Goal: Transaction & Acquisition: Obtain resource

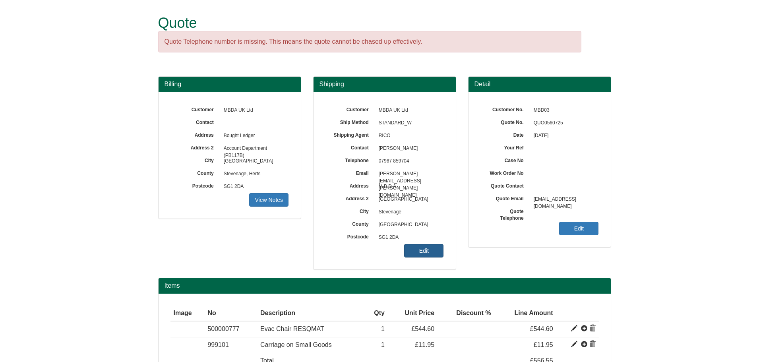
click at [438, 257] on link "Edit" at bounding box center [423, 251] width 39 height 14
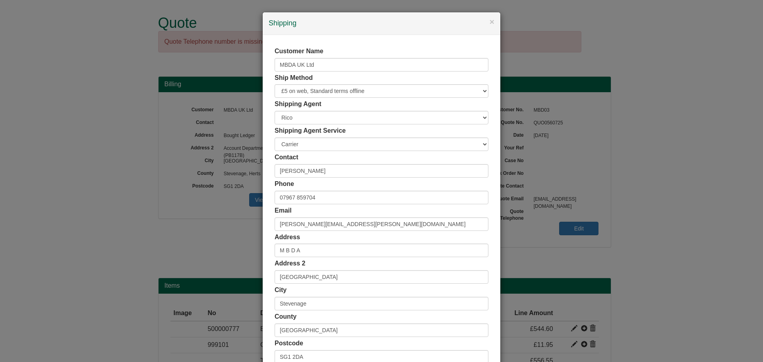
scroll to position [78, 0]
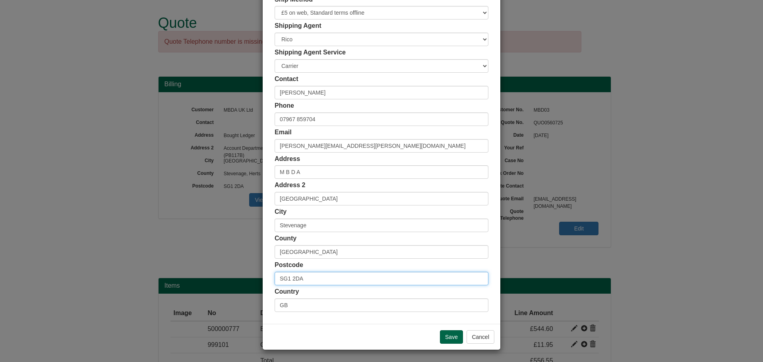
drag, startPoint x: 304, startPoint y: 279, endPoint x: 238, endPoint y: 279, distance: 65.6
click at [238, 279] on div "× Shipping Customer Name MBDA UK Ltd Ship Method Free of Charge £5 Flat Rate £7…" at bounding box center [381, 181] width 763 height 362
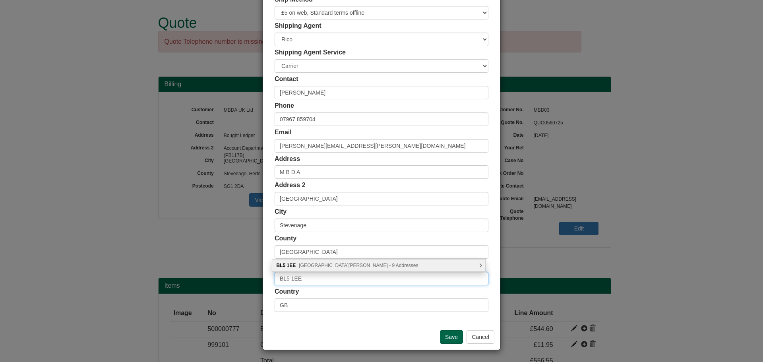
type input "BL5 1EE"
click at [343, 267] on span "[GEOGRAPHIC_DATA][PERSON_NAME] - 9 Addresses" at bounding box center [358, 266] width 119 height 6
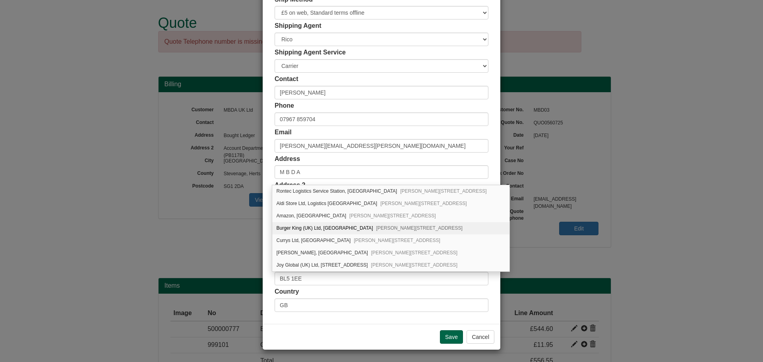
scroll to position [37, 0]
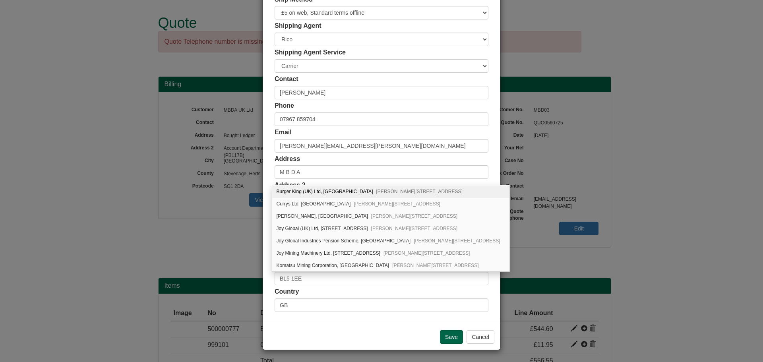
click at [347, 191] on div "Burger King (UK) Ltd, [STREET_ADDRESS][PERSON_NAME]" at bounding box center [390, 192] width 237 height 12
type input "Burger King (UK) Ltd"
type input "Bridgewater Avenue"
type input "Bolton"
type input "Greater Manchester"
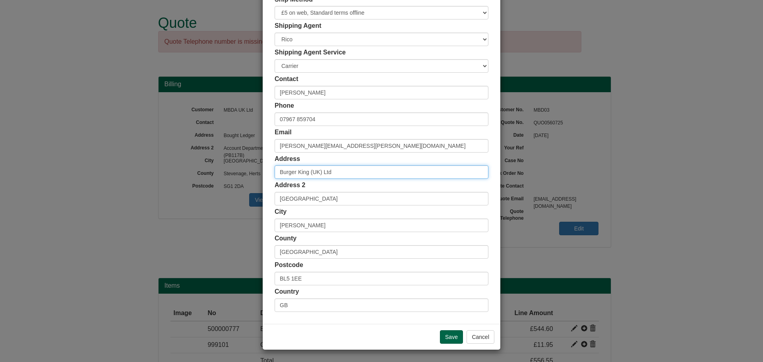
scroll to position [0, 0]
drag, startPoint x: 341, startPoint y: 176, endPoint x: 262, endPoint y: 173, distance: 79.2
click at [263, 173] on div "Customer Name MBDA UK Ltd Ship Method Free of Charge £5 Flat Rate £7.50 Flat Ra…" at bounding box center [382, 140] width 238 height 367
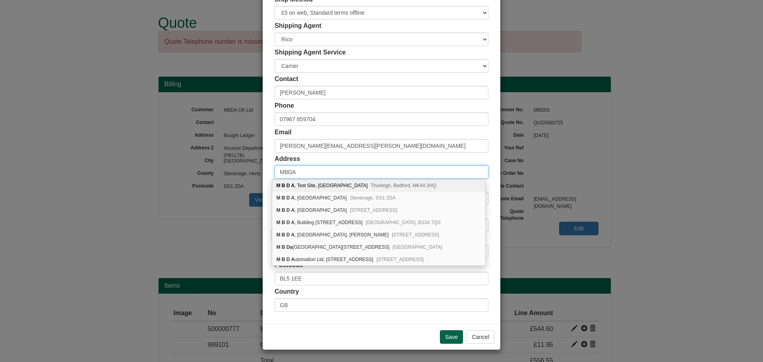
type input "MBDA"
click at [328, 158] on div "Address MBDA" at bounding box center [382, 167] width 214 height 25
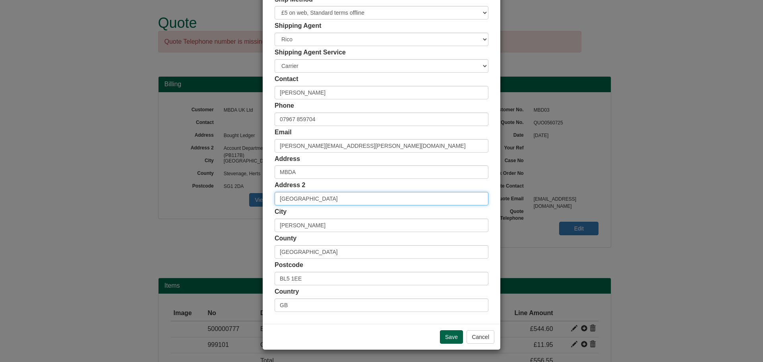
drag, startPoint x: 335, startPoint y: 198, endPoint x: 266, endPoint y: 198, distance: 68.8
click at [266, 198] on div "Customer Name MBDA UK Ltd Ship Method Free of Charge £5 Flat Rate £7.50 Flat Ra…" at bounding box center [382, 140] width 238 height 367
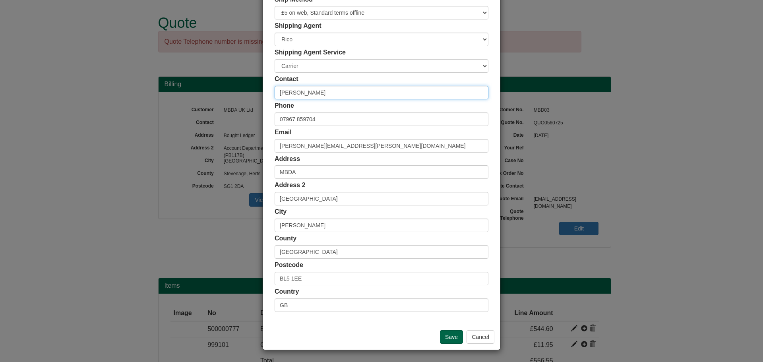
drag, startPoint x: 258, startPoint y: 92, endPoint x: 233, endPoint y: 92, distance: 24.2
click at [233, 92] on div "× Shipping Customer Name MBDA UK Ltd Ship Method Free of Charge £5 Flat Rate £7…" at bounding box center [381, 181] width 763 height 362
type input "Liam Ratcliffe"
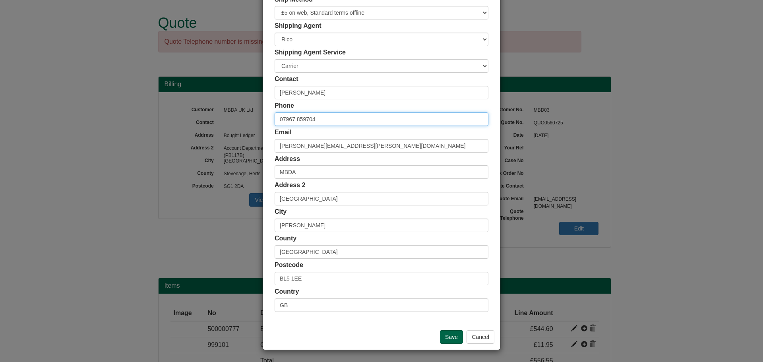
drag, startPoint x: 320, startPoint y: 121, endPoint x: 260, endPoint y: 121, distance: 60.8
click at [263, 121] on div "Customer Name MBDA UK Ltd Ship Method Free of Charge £5 Flat Rate £7.50 Flat Ra…" at bounding box center [382, 140] width 238 height 367
paste input "+44 (0)7974889333"
type input "+44 (0)7974889333"
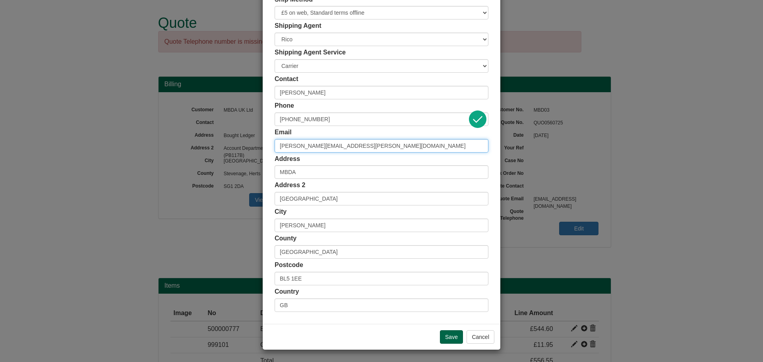
drag, startPoint x: 376, startPoint y: 145, endPoint x: 196, endPoint y: 142, distance: 180.5
click at [198, 141] on div "× Shipping Customer Name MBDA UK Ltd Ship Method Free of Charge £5 Flat Rate £7…" at bounding box center [381, 181] width 763 height 362
paste input "Liam.ratcliffe@mbda.co.uk"
type input "Liam.ratcliffe@mbda.co.uk"
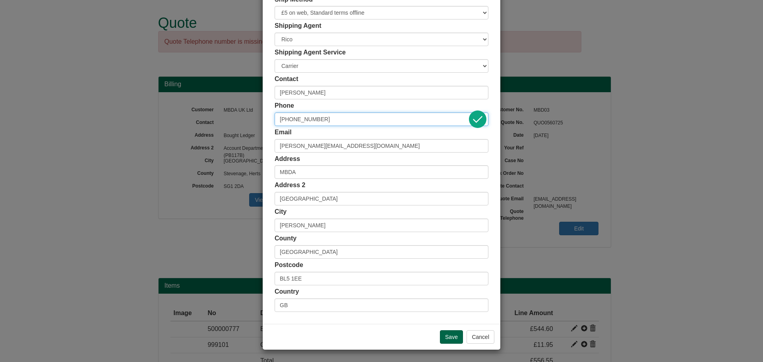
drag, startPoint x: 295, startPoint y: 119, endPoint x: 240, endPoint y: 117, distance: 54.9
click at [245, 115] on div "× Shipping Customer Name MBDA UK Ltd Ship Method Free of Charge £5 Flat Rate £7…" at bounding box center [381, 181] width 763 height 362
type input "07974889333"
click at [447, 332] on input "Save" at bounding box center [451, 337] width 23 height 14
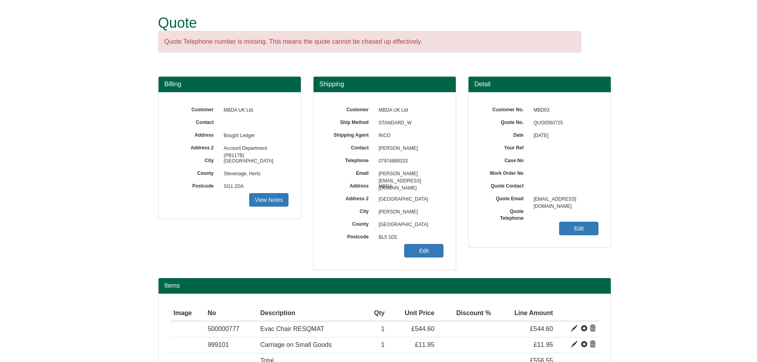
scroll to position [57, 0]
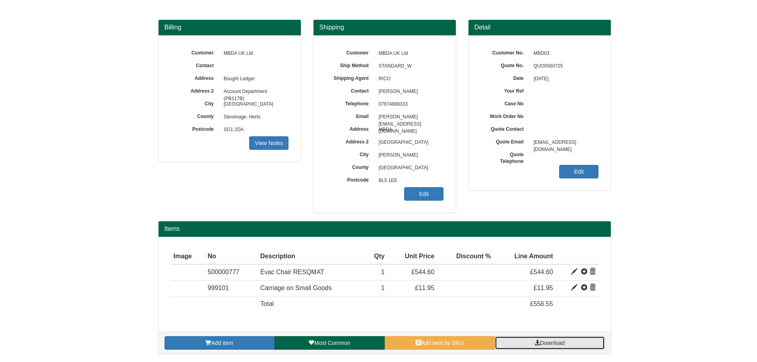
click at [568, 341] on link "Download" at bounding box center [550, 343] width 110 height 14
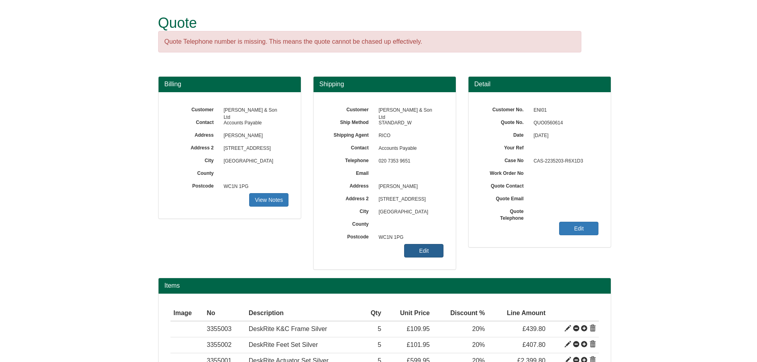
click at [424, 250] on link "Edit" at bounding box center [423, 251] width 39 height 14
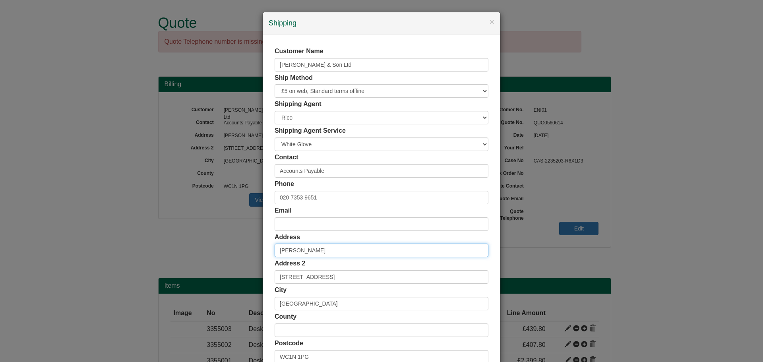
drag, startPoint x: 297, startPoint y: 250, endPoint x: 239, endPoint y: 248, distance: 58.1
click at [239, 248] on div "× Shipping Customer Name Sykes & Son Ltd Ship Method Free of Charge £5 Flat Rat…" at bounding box center [381, 181] width 763 height 362
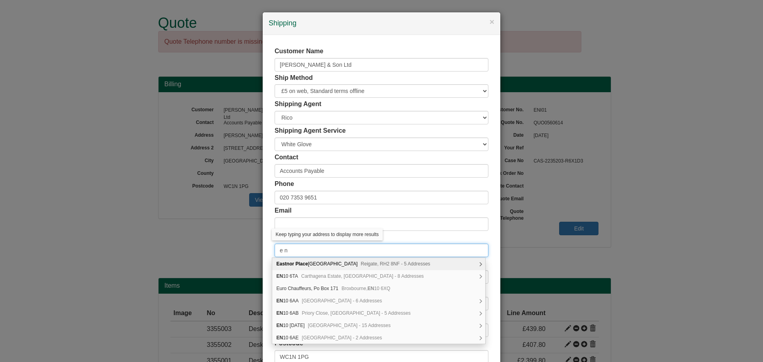
type input "e n i"
drag, startPoint x: 302, startPoint y: 250, endPoint x: 242, endPoint y: 250, distance: 60.8
click at [242, 250] on div "× Shipping Customer Name Sykes & Son Ltd Ship Method Free of Charge £5 Flat Rat…" at bounding box center [381, 181] width 763 height 362
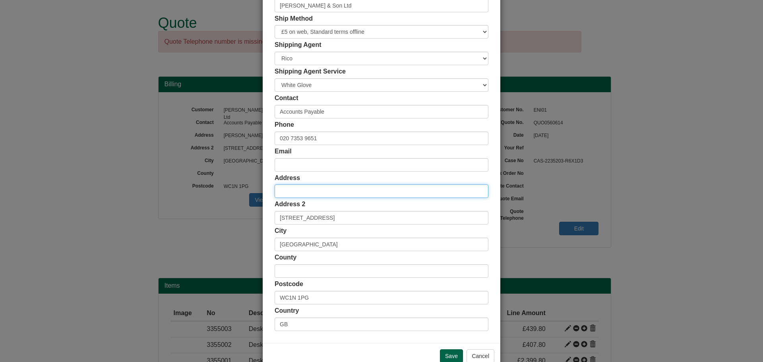
scroll to position [78, 0]
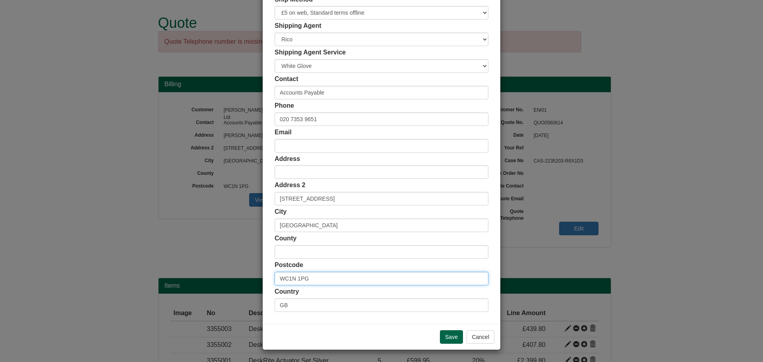
drag, startPoint x: 313, startPoint y: 279, endPoint x: 269, endPoint y: 279, distance: 44.1
click at [269, 279] on div "Customer Name Sykes & Son Ltd Ship Method Free of Charge £5 Flat Rate £7.50 Fla…" at bounding box center [382, 140] width 238 height 367
paste input "10 Ebury Bridge Road"
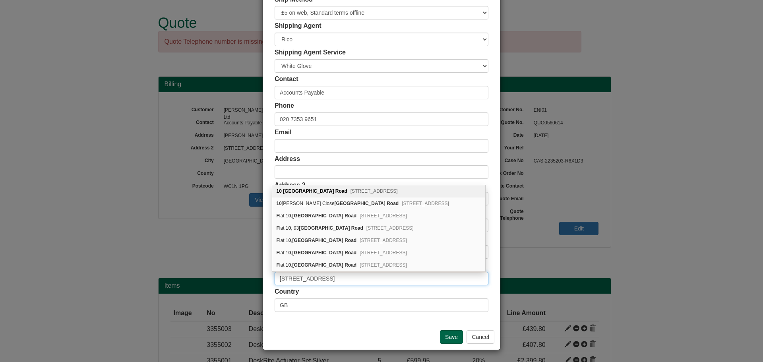
type input "10 Ebury Bridge Road"
click at [335, 191] on b "Road" at bounding box center [341, 191] width 12 height 6
type input "E N I UK"
type input "E N I House, 10 Ebury Bridge Road"
type input "SW1W 8PZ"
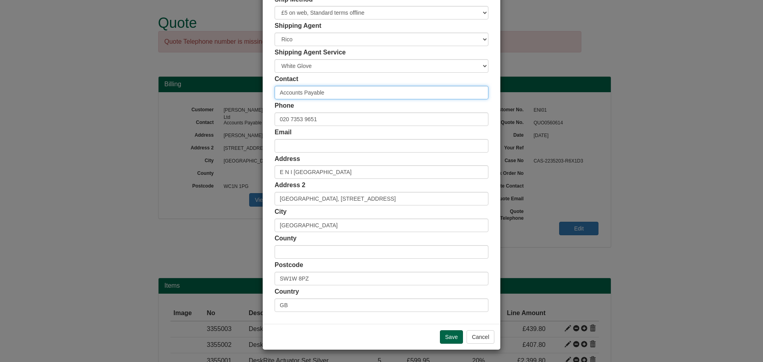
drag, startPoint x: 328, startPoint y: 95, endPoint x: 195, endPoint y: 106, distance: 133.2
click at [195, 106] on div "× Shipping Customer Name Sykes & Son Ltd Ship Method Free of Charge £5 Flat Rat…" at bounding box center [381, 181] width 763 height 362
type input "Ann Luyima"
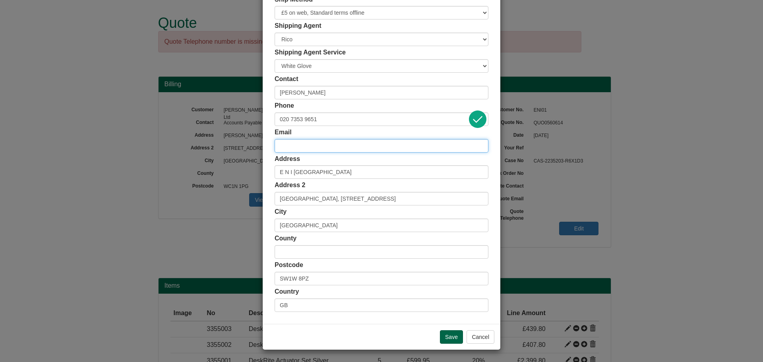
click at [317, 147] on input "email" at bounding box center [382, 146] width 214 height 14
paste input "10 Ebury Bridge Road – SW1W 8PZ London"
type input "10 Ebury Bridge Road – SW1W 8PZ London"
drag, startPoint x: 387, startPoint y: 145, endPoint x: 185, endPoint y: 141, distance: 202.0
click at [187, 141] on div "× Shipping Customer Name Sykes & Son Ltd Ship Method Free of Charge £5 Flat Rat…" at bounding box center [381, 181] width 763 height 362
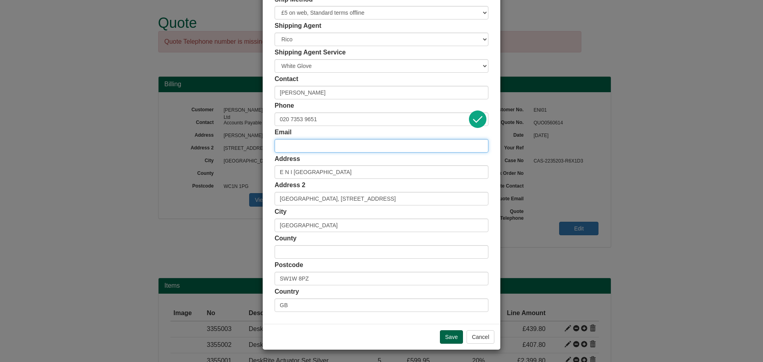
paste input "ann.luyima@eni.com"
type input "ann.luyima@eni.com"
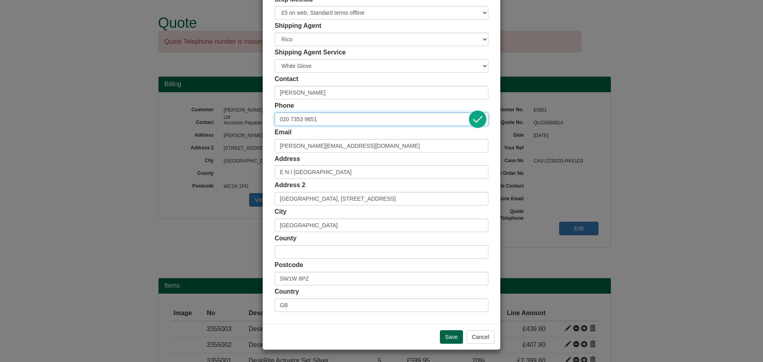
drag, startPoint x: 301, startPoint y: 120, endPoint x: 245, endPoint y: 118, distance: 56.1
click at [246, 119] on div "× Shipping Customer Name Sykes & Son Ltd Ship Method Free of Charge £5 Flat Rat…" at bounding box center [381, 181] width 763 height 362
type input "07712875124"
click at [451, 337] on input "Save" at bounding box center [451, 337] width 23 height 14
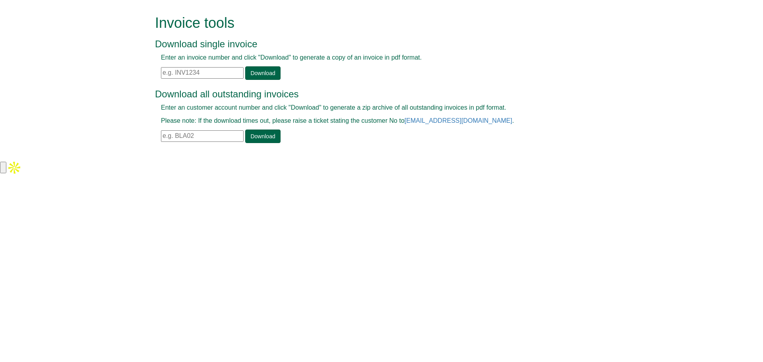
click at [202, 70] on input "text" at bounding box center [202, 73] width 83 height 12
paste input "INV1220867"
click at [264, 75] on link "Download" at bounding box center [262, 73] width 35 height 14
drag, startPoint x: 213, startPoint y: 71, endPoint x: 142, endPoint y: 71, distance: 71.1
click at [144, 71] on form "Invoice tools Download single invoice Enter an invoice number and click "Downlo…" at bounding box center [381, 80] width 763 height 160
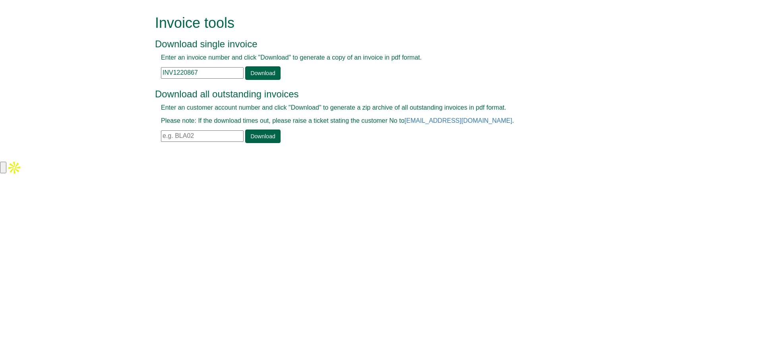
paste input "68062"
click at [250, 77] on link "Download" at bounding box center [262, 73] width 35 height 14
drag, startPoint x: 207, startPoint y: 71, endPoint x: 106, endPoint y: 73, distance: 101.8
click at [107, 74] on form "Invoice tools Download single invoice Enter an invoice number and click "Downlo…" at bounding box center [381, 80] width 763 height 160
paste input "92021"
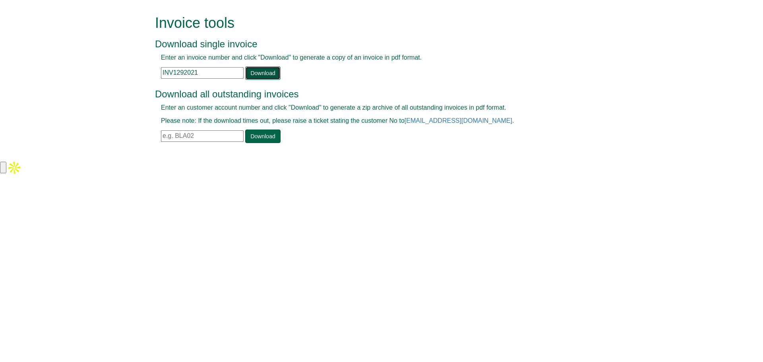
click at [252, 78] on link "Download" at bounding box center [262, 73] width 35 height 14
drag, startPoint x: 217, startPoint y: 72, endPoint x: 144, endPoint y: 74, distance: 72.8
click at [144, 74] on form "Invoice tools Download single invoice Enter an invoice number and click "Downlo…" at bounding box center [381, 80] width 763 height 160
paste input "34730"
click at [256, 75] on link "Download" at bounding box center [262, 73] width 35 height 14
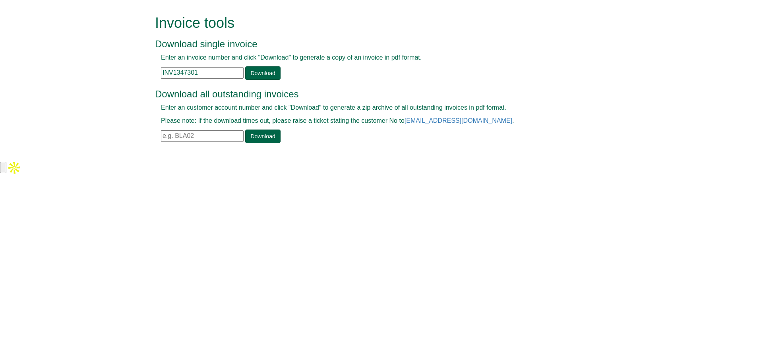
drag, startPoint x: 203, startPoint y: 68, endPoint x: 163, endPoint y: 70, distance: 40.2
click at [163, 70] on input "INV1347301" at bounding box center [202, 73] width 83 height 12
paste input "INV1347352"
drag, startPoint x: 233, startPoint y: 72, endPoint x: 155, endPoint y: 70, distance: 78.7
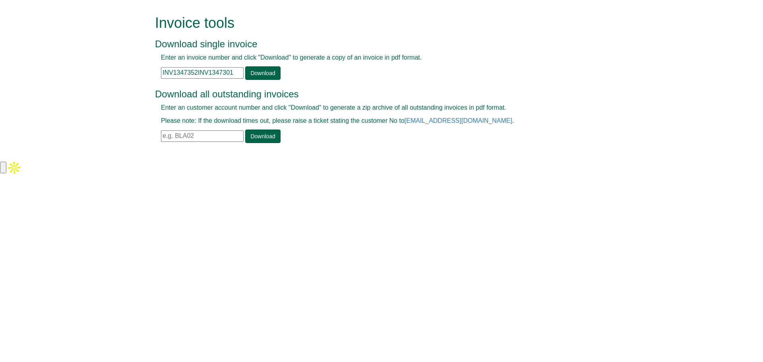
click at [155, 70] on div "Invoice tools Download single invoice Enter an invoice number and click "Downlo…" at bounding box center [381, 80] width 465 height 160
paste input "text"
type input "INV1347352"
click at [265, 75] on link "Download" at bounding box center [262, 73] width 35 height 14
drag, startPoint x: 225, startPoint y: 71, endPoint x: 120, endPoint y: 76, distance: 105.5
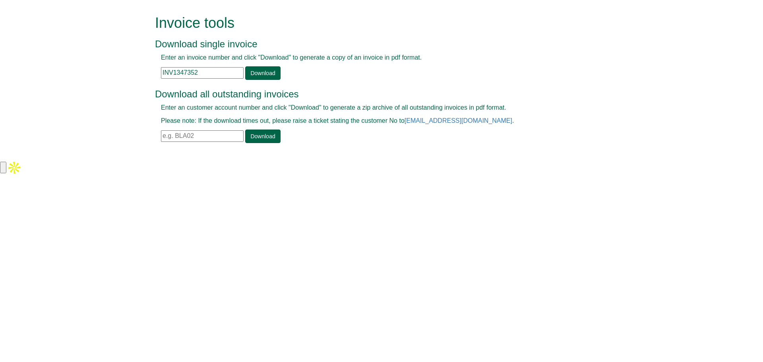
click at [120, 76] on form "Invoice tools Download single invoice Enter an invoice number and click "Downlo…" at bounding box center [381, 80] width 763 height 160
click at [242, 77] on div "Enter an invoice number and click "Download" to generate a copy of an invoice i…" at bounding box center [372, 66] width 435 height 27
click at [246, 75] on link "Download" at bounding box center [262, 73] width 35 height 14
drag, startPoint x: 207, startPoint y: 76, endPoint x: 140, endPoint y: 76, distance: 66.8
click at [140, 76] on form "Invoice tools Download single invoice Enter an invoice number and click "Downlo…" at bounding box center [381, 80] width 763 height 160
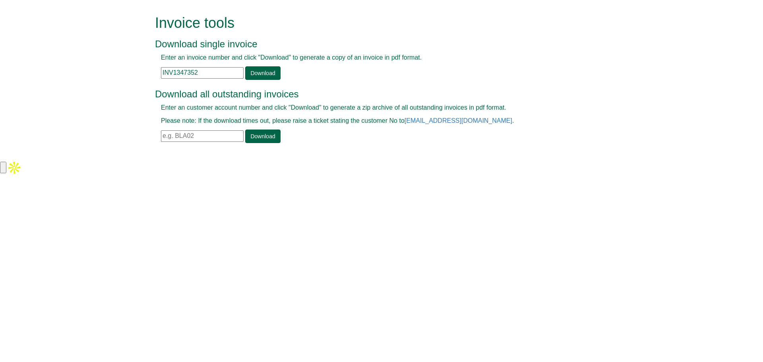
paste input "64571"
click at [250, 71] on link "Download" at bounding box center [262, 73] width 35 height 14
drag, startPoint x: 233, startPoint y: 74, endPoint x: 151, endPoint y: 71, distance: 81.6
click at [151, 71] on div "Invoice tools Download single invoice Enter an invoice number and click "Downlo…" at bounding box center [381, 80] width 465 height 160
paste input "75033"
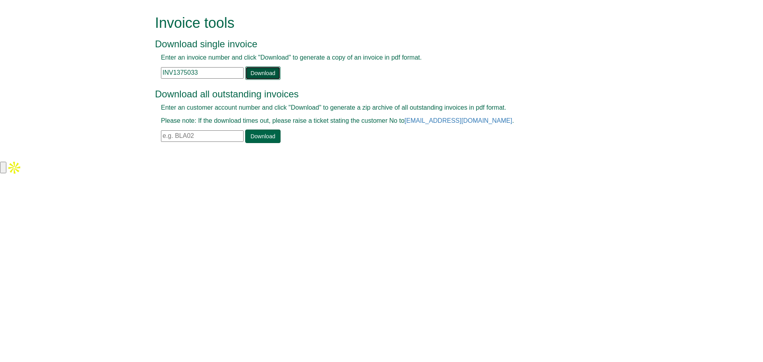
click at [262, 73] on link "Download" at bounding box center [262, 73] width 35 height 14
drag, startPoint x: 200, startPoint y: 72, endPoint x: 147, endPoint y: 74, distance: 52.1
click at [149, 74] on div "Invoice tools Download single invoice Enter an invoice number and click "Downlo…" at bounding box center [381, 80] width 465 height 160
paste input "45"
click at [258, 75] on link "Download" at bounding box center [262, 73] width 35 height 14
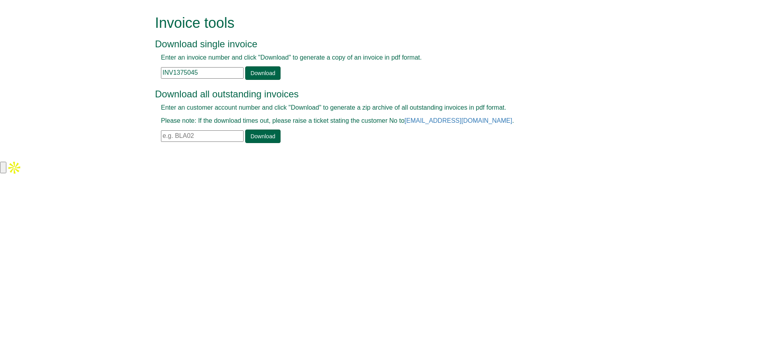
drag, startPoint x: 205, startPoint y: 69, endPoint x: 101, endPoint y: 76, distance: 104.0
click at [102, 76] on form "Invoice tools Download single invoice Enter an invoice number and click "Downlo…" at bounding box center [381, 80] width 763 height 160
paste input "82483"
click at [255, 75] on link "Download" at bounding box center [262, 73] width 35 height 14
drag, startPoint x: 218, startPoint y: 72, endPoint x: 141, endPoint y: 73, distance: 77.1
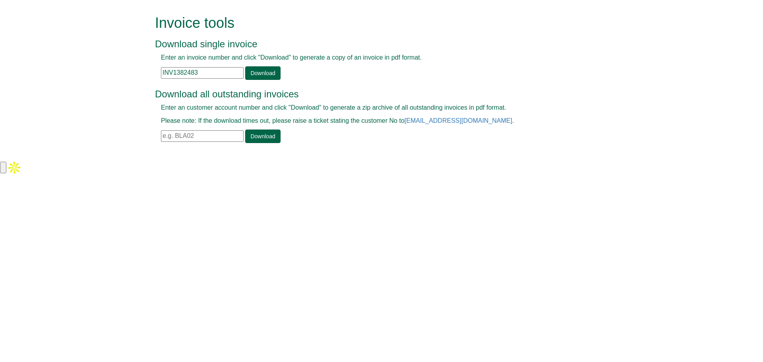
click at [141, 73] on form "Invoice tools Download single invoice Enter an invoice number and click "Downlo…" at bounding box center [381, 80] width 763 height 160
paste input "405272"
type input "INV1405272"
click at [260, 77] on link "Download" at bounding box center [262, 73] width 35 height 14
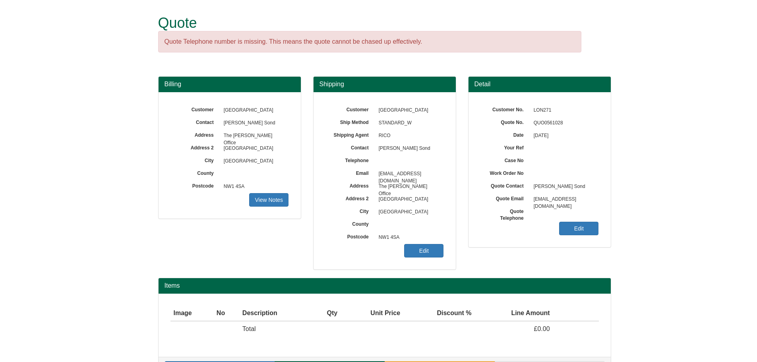
scroll to position [25, 0]
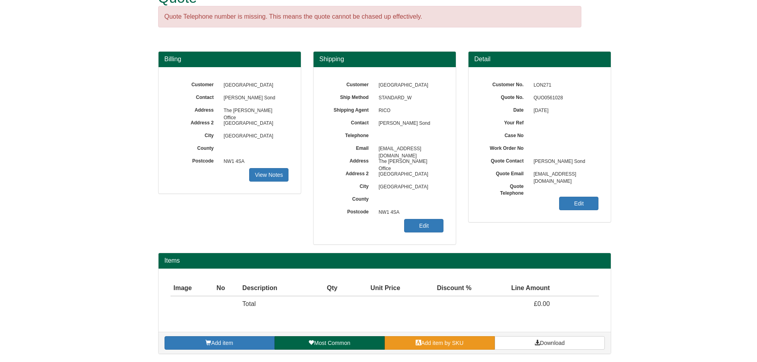
click at [418, 339] on link "Add item by SKU" at bounding box center [440, 343] width 110 height 14
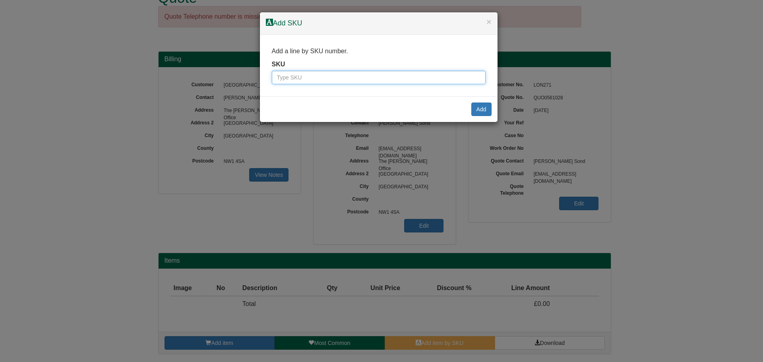
click at [304, 83] on input "text" at bounding box center [379, 78] width 214 height 14
paste input "4621004"
type input "4621004"
click at [490, 108] on button "Add" at bounding box center [481, 110] width 20 height 14
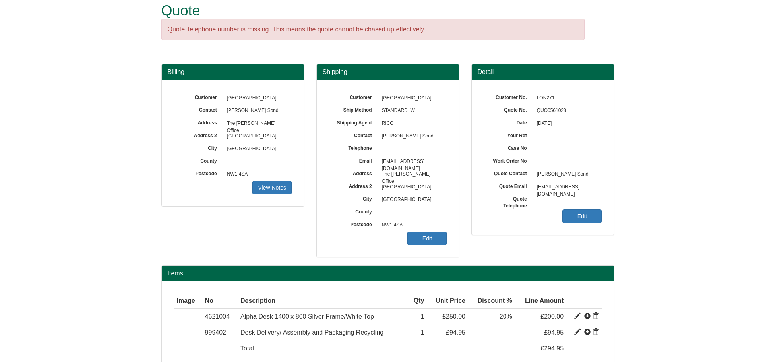
scroll to position [0, 0]
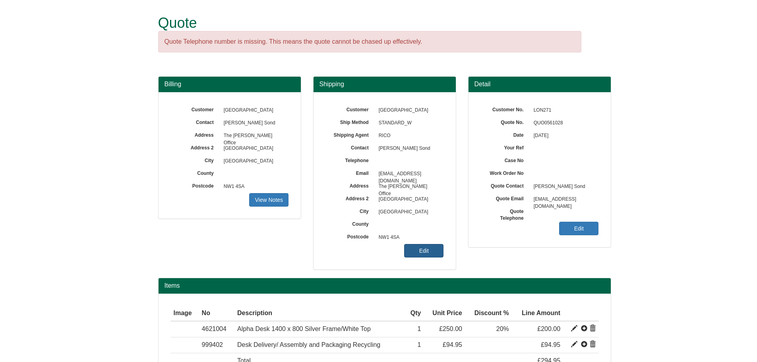
click at [435, 249] on link "Edit" at bounding box center [423, 251] width 39 height 14
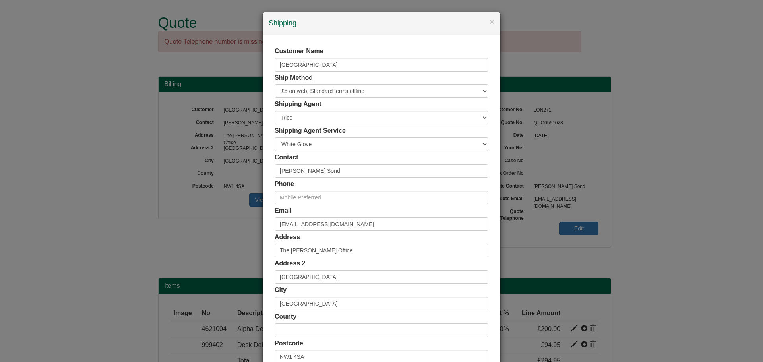
scroll to position [78, 0]
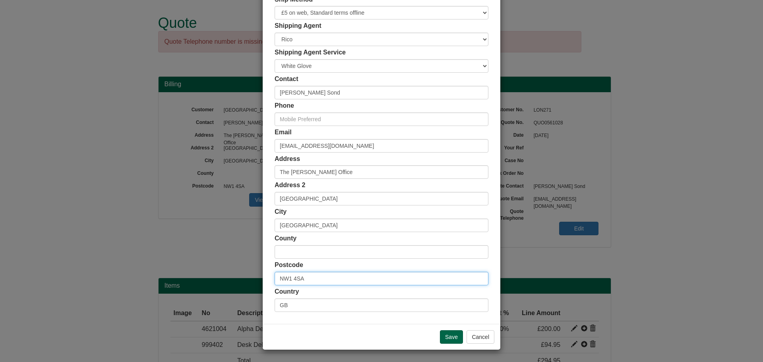
drag, startPoint x: 306, startPoint y: 280, endPoint x: 224, endPoint y: 272, distance: 83.1
click at [224, 272] on div "× Shipping Customer Name London Business School Ship Method Free of Charge £5 F…" at bounding box center [381, 181] width 763 height 362
paste input "SE1 1HL"
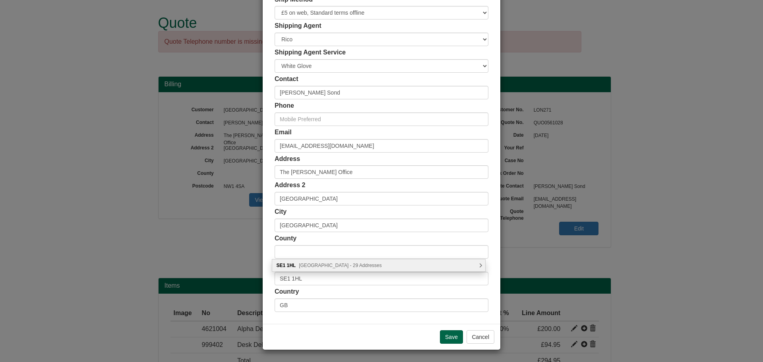
click at [380, 265] on span "Marshalsea Road, London - 29 Addresses" at bounding box center [340, 266] width 83 height 6
type input "SE1 1HL"
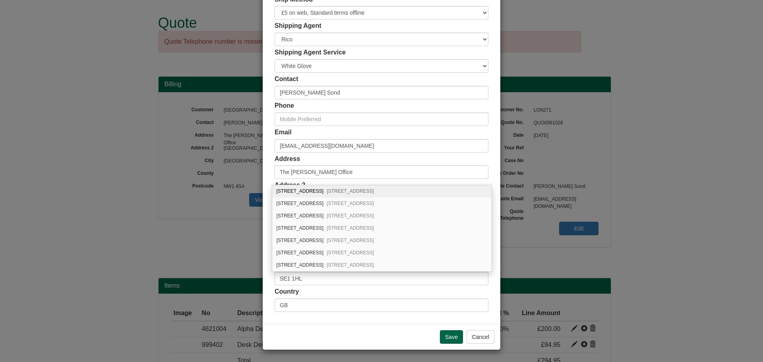
click at [332, 190] on div "Flat 3, 16-18, Marshalsea Road London, SE1 1HL" at bounding box center [381, 191] width 219 height 12
type input "Flat 3"
type input "[STREET_ADDRESS]"
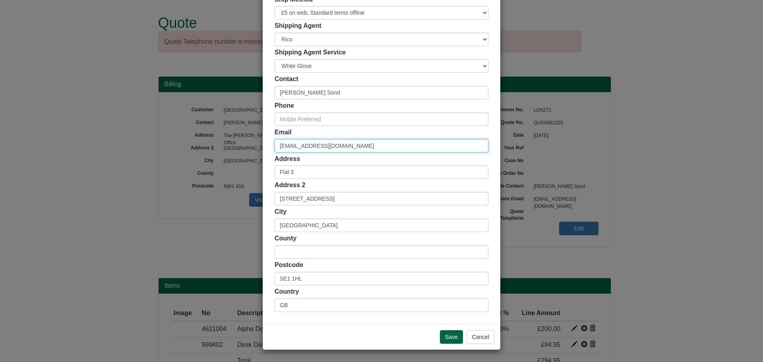
drag, startPoint x: 374, startPoint y: 146, endPoint x: 289, endPoint y: 141, distance: 86.0
click at [290, 142] on input "[EMAIL_ADDRESS][DOMAIN_NAME]" at bounding box center [382, 146] width 214 height 14
type input "a"
paste input "[EMAIL_ADDRESS][DOMAIN_NAME]"
type input "[EMAIL_ADDRESS][DOMAIN_NAME]"
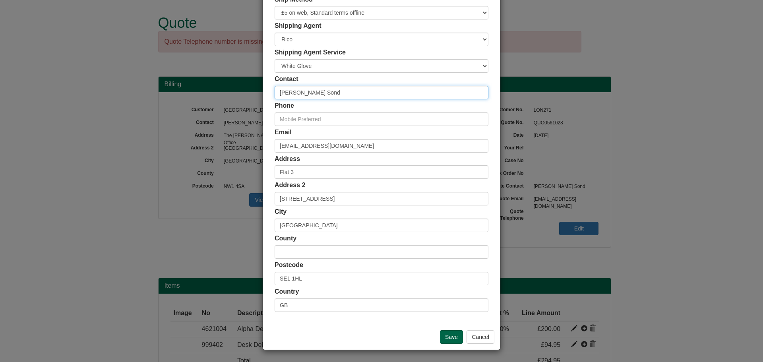
drag, startPoint x: 321, startPoint y: 94, endPoint x: 207, endPoint y: 86, distance: 114.0
click at [207, 86] on div "× Shipping Customer Name London Business School Ship Method Free of Charge £5 F…" at bounding box center [381, 181] width 763 height 362
type input "[PERSON_NAME]"
click at [451, 333] on input "Save" at bounding box center [451, 337] width 23 height 14
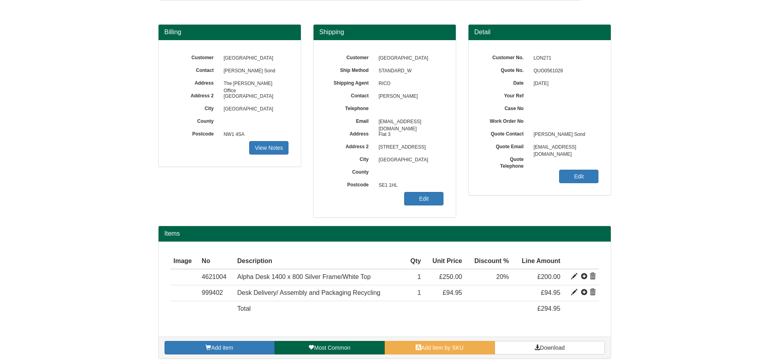
scroll to position [57, 0]
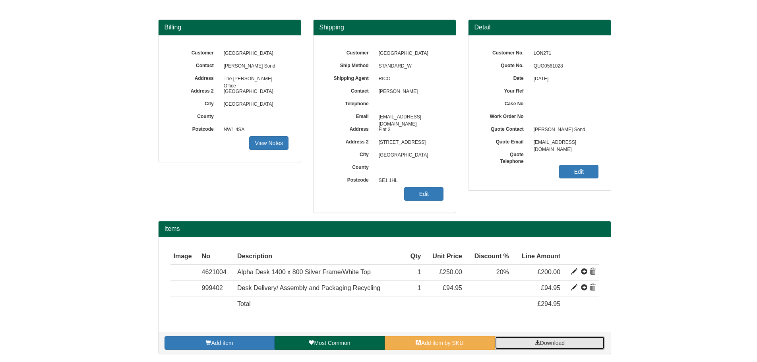
click at [559, 343] on span "Download" at bounding box center [552, 343] width 25 height 6
